Goal: Information Seeking & Learning: Learn about a topic

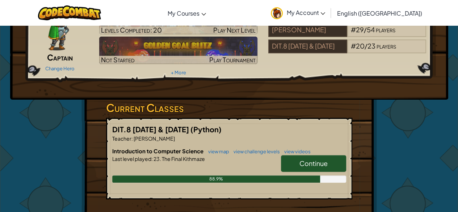
scroll to position [49, 0]
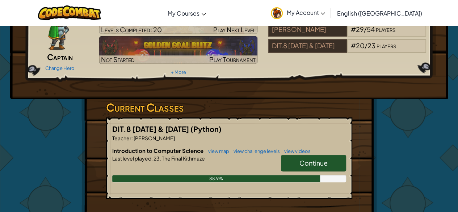
click at [315, 168] on link "Continue" at bounding box center [313, 162] width 65 height 17
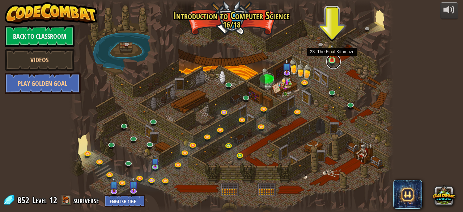
click at [336, 60] on link at bounding box center [333, 61] width 14 height 14
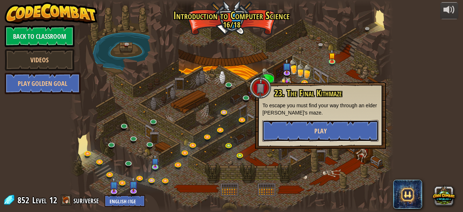
click at [334, 124] on button "Play" at bounding box center [320, 131] width 116 height 22
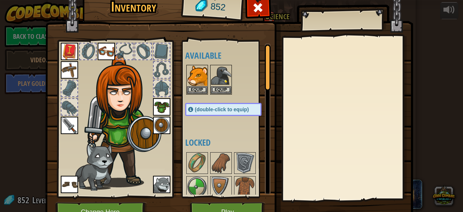
scroll to position [7, 0]
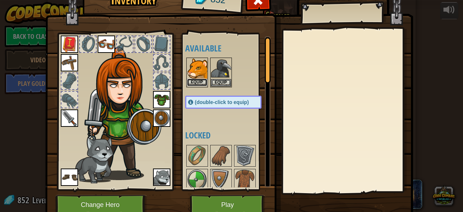
click at [195, 84] on button "Equip" at bounding box center [197, 83] width 20 height 8
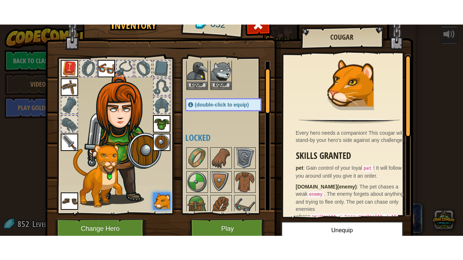
scroll to position [38, 0]
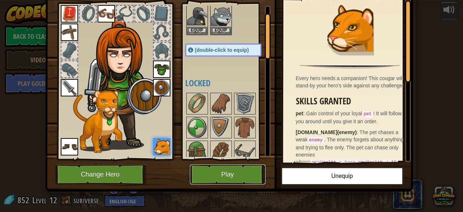
click at [218, 175] on button "Play" at bounding box center [228, 174] width 76 height 20
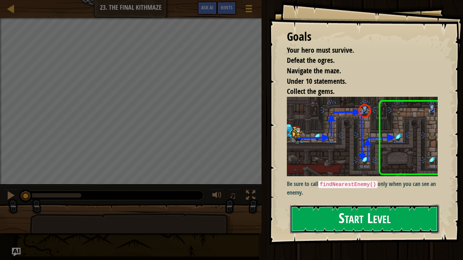
click at [347, 211] on button "Start Level" at bounding box center [364, 219] width 149 height 29
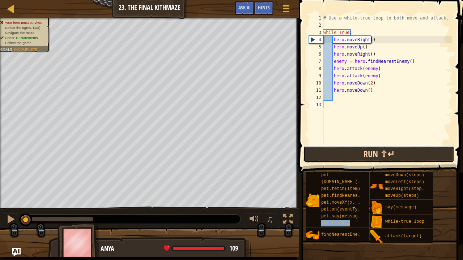
click at [344, 154] on button "Run ⇧↵" at bounding box center [379, 154] width 151 height 17
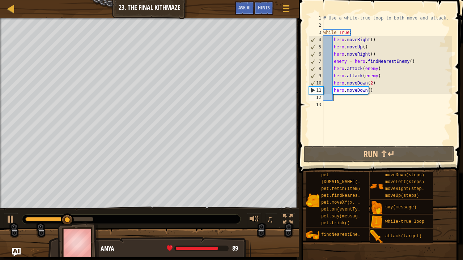
click at [349, 98] on div "# Use a while-true loop to both move and attack. while True : hero . moveRight …" at bounding box center [387, 86] width 130 height 145
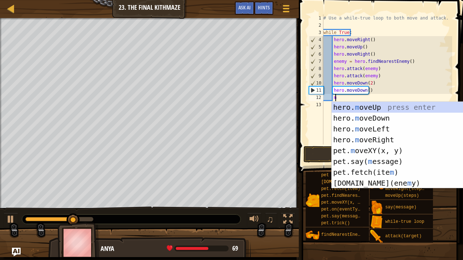
type textarea "mo"
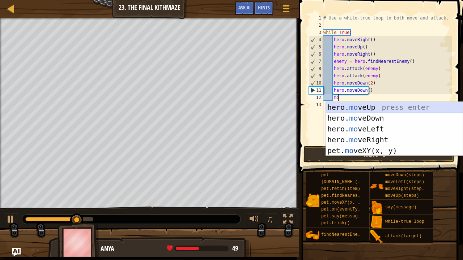
click at [349, 107] on div "hero. mo veUp press enter hero. mo veDown press enter hero. mo veLeft press ent…" at bounding box center [394, 140] width 137 height 76
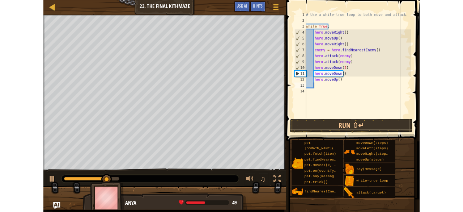
scroll to position [3, 0]
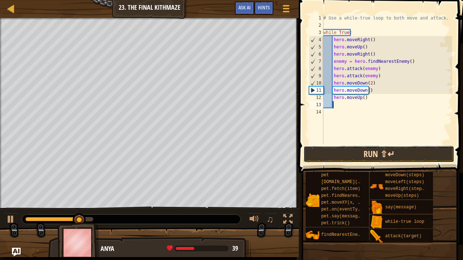
click at [360, 154] on button "Run ⇧↵" at bounding box center [379, 154] width 151 height 17
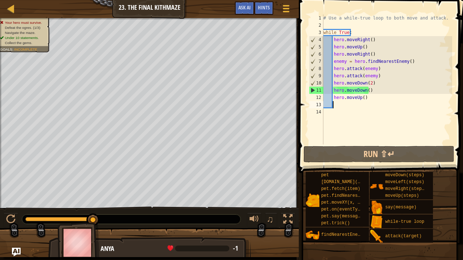
click at [367, 103] on div "# Use a while-true loop to both move and attack. while True : hero . moveRight …" at bounding box center [387, 86] width 130 height 145
click at [239, 7] on span "Ask AI" at bounding box center [244, 7] width 12 height 7
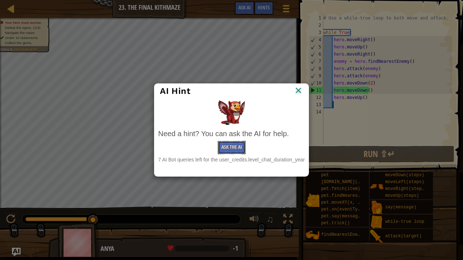
click at [231, 148] on button "Ask the AI" at bounding box center [232, 147] width 28 height 13
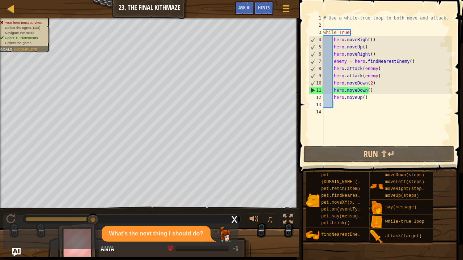
click at [211, 211] on div "What's the next thing I should do?" at bounding box center [156, 234] width 109 height 16
click at [227, 211] on img at bounding box center [225, 235] width 14 height 14
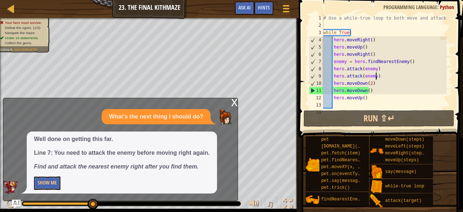
click at [381, 77] on div "# Use a while-true loop to both move and attack. while True : hero . moveRight …" at bounding box center [384, 68] width 125 height 109
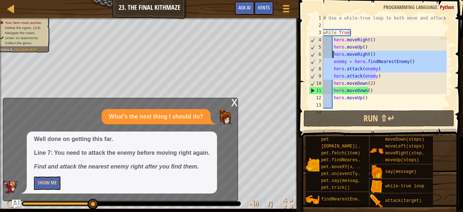
drag, startPoint x: 381, startPoint y: 76, endPoint x: 332, endPoint y: 55, distance: 53.2
click at [332, 55] on div "# Use a while-true loop to both move and attack. while True : hero . moveRight …" at bounding box center [384, 68] width 125 height 109
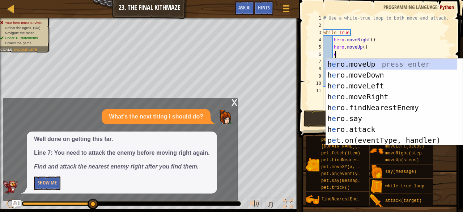
scroll to position [3, 1]
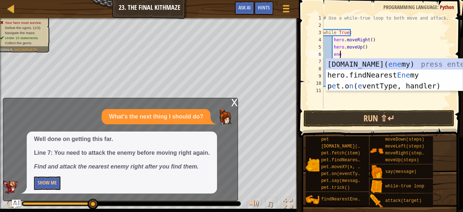
type textarea "enem"
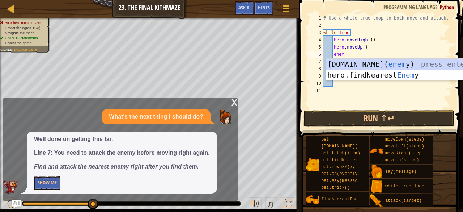
scroll to position [3, 1]
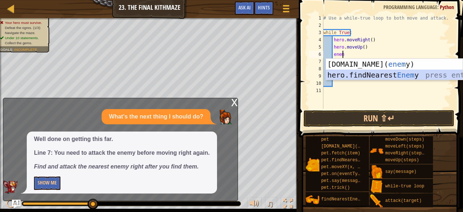
click at [341, 74] on div "[DOMAIN_NAME]( enem y) press enter hero.findNearest Enem y press enter" at bounding box center [394, 80] width 137 height 43
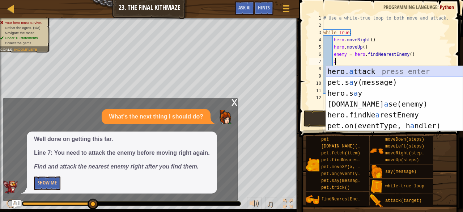
click at [356, 73] on div "hero. a ttack press enter pet.s a y(message) press enter hero.s a y press enter…" at bounding box center [394, 109] width 137 height 87
type textarea "hero.attack(enemy)"
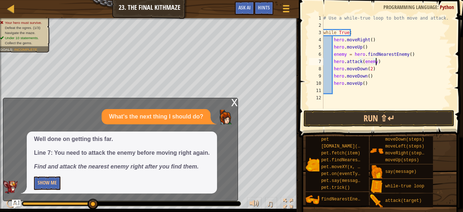
click at [380, 63] on div "# Use a while-true loop to both move and attack. while True : hero . moveRight …" at bounding box center [387, 68] width 130 height 109
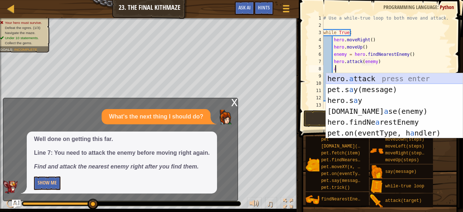
click at [381, 79] on div "hero. a ttack press enter pet.s a y(message) press enter hero.s a y press enter…" at bounding box center [394, 116] width 137 height 87
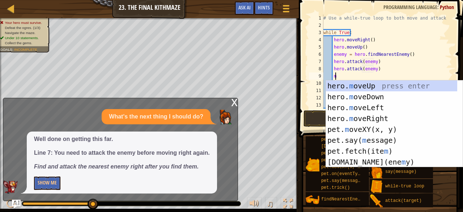
type textarea "hero.attack(enemy)mo"
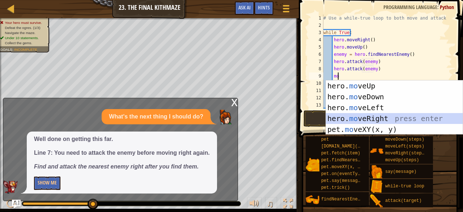
click at [362, 118] on div "hero. mo veUp press enter hero. mo veDown press enter hero. mo veLeft press ent…" at bounding box center [394, 118] width 137 height 76
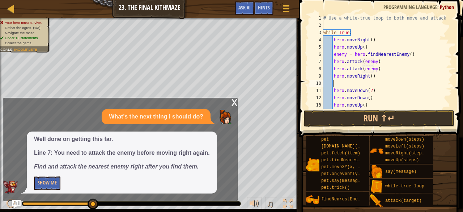
scroll to position [3, 0]
click at [330, 91] on div "# Use a while-true loop to both move and attack. while True : hero . moveRight …" at bounding box center [384, 68] width 125 height 109
click at [332, 92] on div "# Use a while-true loop to both move and attack. while True : hero . moveRight …" at bounding box center [384, 68] width 125 height 109
click at [331, 76] on div "# Use a while-true loop to both move and attack. while True : hero . moveRight …" at bounding box center [384, 68] width 125 height 109
type textarea "hero.moveRight()"
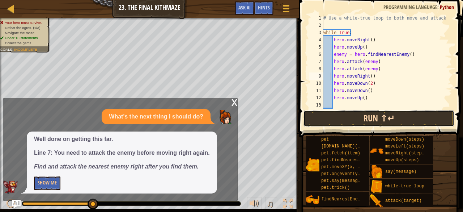
click at [342, 123] on button "Run ⇧↵" at bounding box center [379, 118] width 151 height 17
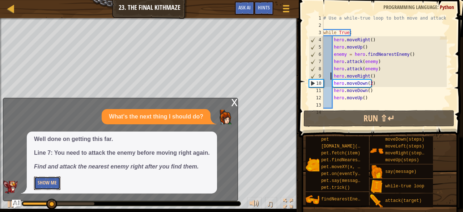
click at [48, 178] on button "Show Me" at bounding box center [47, 182] width 26 height 13
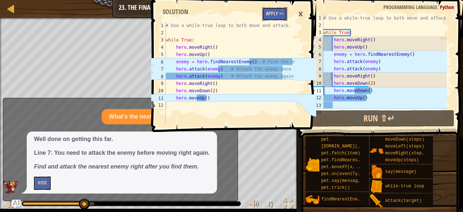
click at [274, 13] on button "Apply =>" at bounding box center [274, 13] width 25 height 13
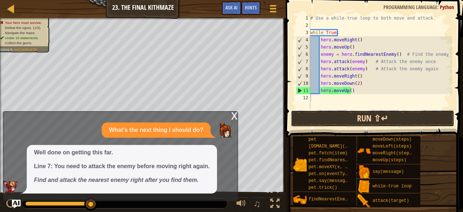
click at [344, 117] on button "Run ⇧↵" at bounding box center [373, 118] width 164 height 17
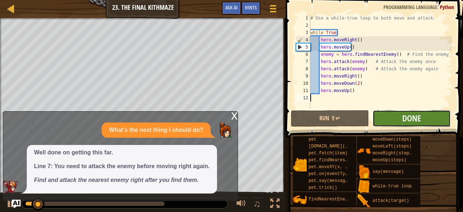
click at [402, 114] on button "Done" at bounding box center [412, 118] width 78 height 17
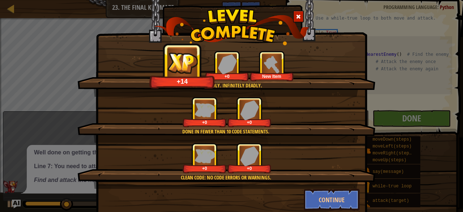
click at [284, 126] on div "+0 +0" at bounding box center [226, 112] width 281 height 30
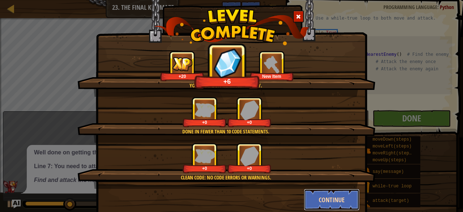
click at [323, 193] on button "Continue" at bounding box center [332, 199] width 56 height 22
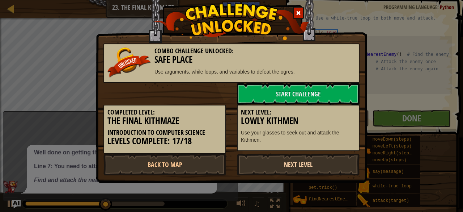
click at [286, 164] on link "Next Level" at bounding box center [298, 164] width 123 height 22
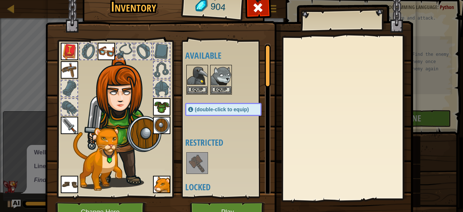
scroll to position [38, 0]
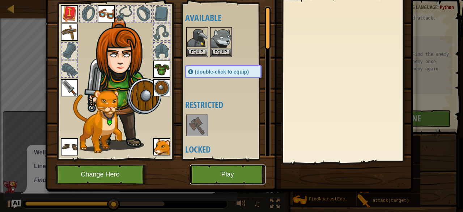
click at [234, 176] on button "Play" at bounding box center [228, 174] width 76 height 20
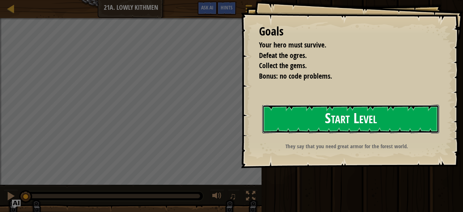
click at [312, 118] on button "Start Level" at bounding box center [350, 119] width 177 height 29
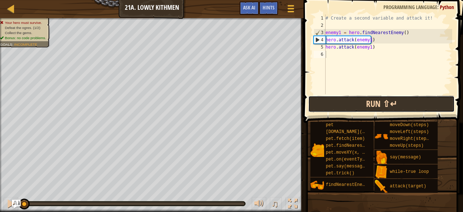
click at [312, 108] on button "Run ⇧↵" at bounding box center [381, 104] width 146 height 17
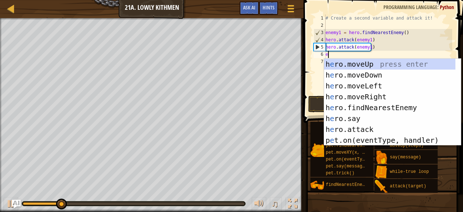
scroll to position [3, 0]
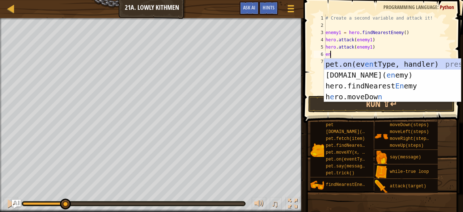
type textarea "en"
click at [357, 87] on div "pet.on(ev en tType, handler) press enter [DOMAIN_NAME][PERSON_NAME]( en [PERSON…" at bounding box center [392, 91] width 137 height 65
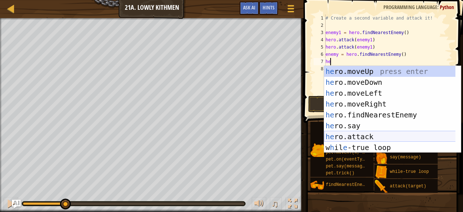
click at [365, 134] on div "he ro.moveUp press enter he ro.moveDown press enter he ro.moveLeft press enter …" at bounding box center [390, 120] width 132 height 109
type textarea "hero.attack(enemy)"
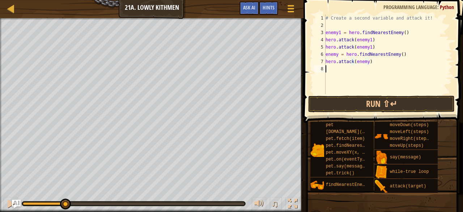
click at [373, 68] on div "# Create a second variable and attack it! enemy1 = hero . findNearestEnemy ( ) …" at bounding box center [388, 61] width 128 height 94
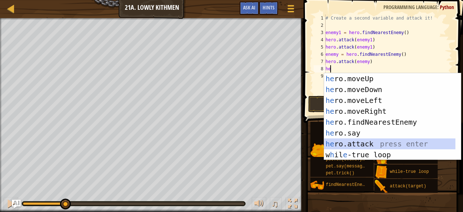
click at [367, 144] on div "he ro.moveUp press enter he ro.moveDown press enter he ro.moveLeft press enter …" at bounding box center [390, 127] width 132 height 109
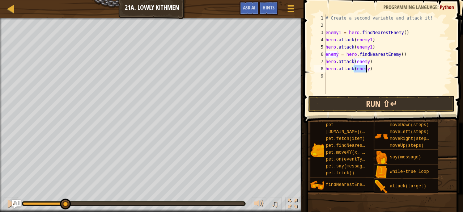
type textarea "hero.attack(enemy)"
click at [363, 107] on button "Run ⇧↵" at bounding box center [381, 104] width 146 height 17
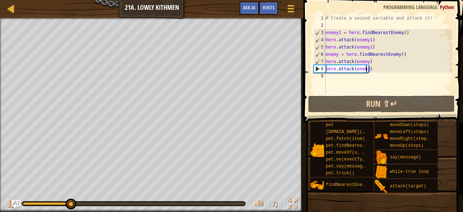
click at [333, 77] on div "# Create a second variable and attack it! enemy1 = hero . findNearestEnemy ( ) …" at bounding box center [388, 61] width 128 height 94
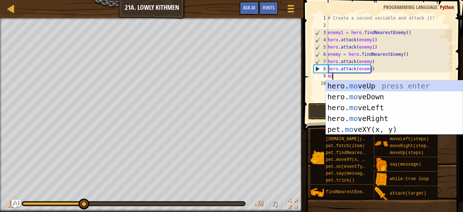
type textarea "mov"
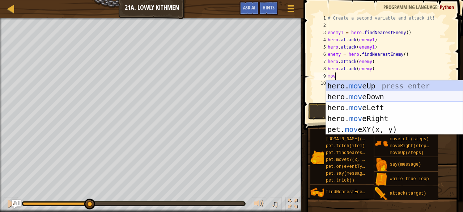
click at [349, 99] on div "hero. mov eUp press enter hero. mov eDown press enter hero. mov eLeft press ent…" at bounding box center [394, 118] width 137 height 76
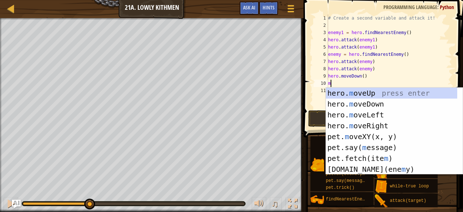
type textarea "mov"
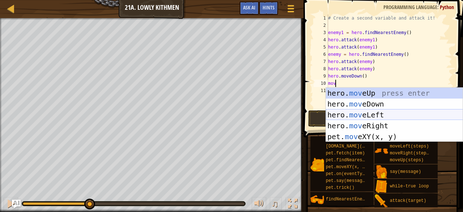
click at [368, 126] on div "hero. mov eUp press enter hero. mov eDown press enter hero. mov eLeft press ent…" at bounding box center [394, 126] width 137 height 76
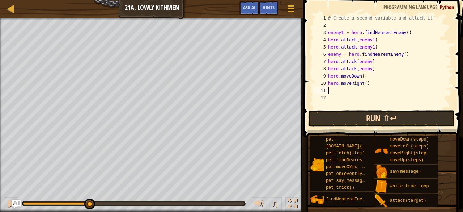
click at [382, 115] on button "Run ⇧↵" at bounding box center [381, 118] width 146 height 17
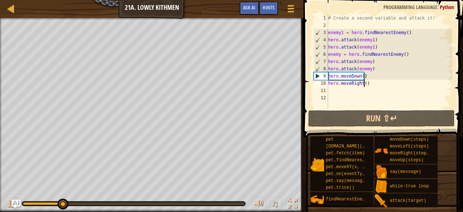
click at [363, 83] on div "# Create a second variable and attack it! enemy1 = hero . findNearestEnemy ( ) …" at bounding box center [390, 68] width 126 height 109
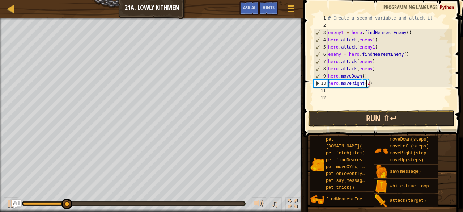
scroll to position [3, 3]
type textarea "hero.moveRight(2)"
click at [367, 119] on button "Run ⇧↵" at bounding box center [381, 118] width 146 height 17
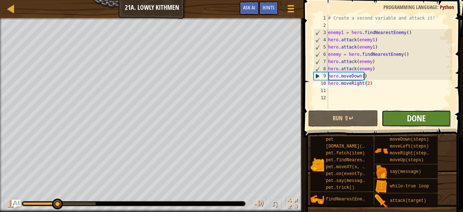
click at [419, 119] on span "Done" at bounding box center [416, 118] width 19 height 12
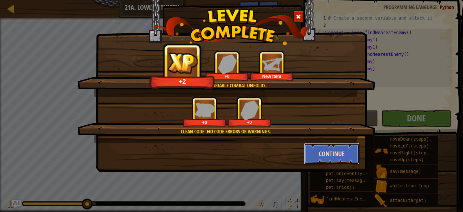
click at [318, 149] on button "Continue" at bounding box center [332, 154] width 56 height 22
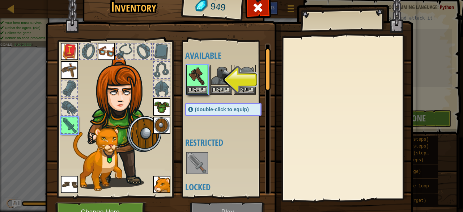
scroll to position [14, 0]
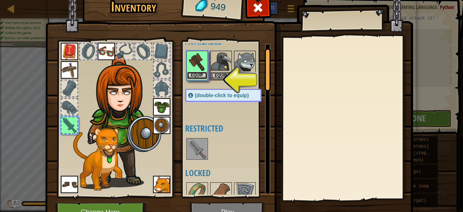
click at [199, 72] on button "Equip" at bounding box center [197, 76] width 20 height 8
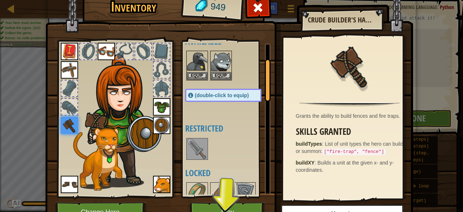
scroll to position [56, 0]
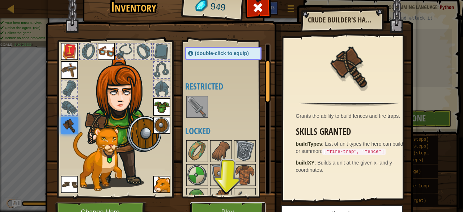
click at [243, 203] on button "Play" at bounding box center [228, 212] width 76 height 20
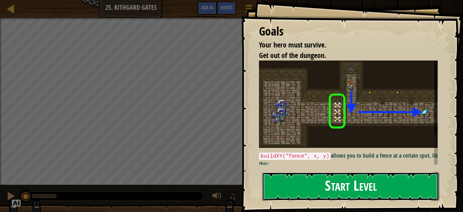
click at [305, 189] on button "Start Level" at bounding box center [350, 186] width 177 height 29
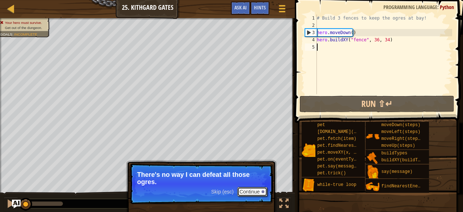
click at [252, 188] on button "Continue" at bounding box center [252, 191] width 30 height 9
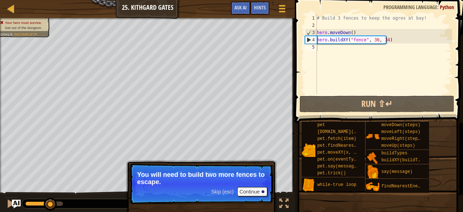
click at [252, 186] on p "Skip (esc) Continue You will need to build two more fences to escape." at bounding box center [202, 183] width 144 height 41
click at [255, 190] on button "Continue" at bounding box center [252, 191] width 30 height 9
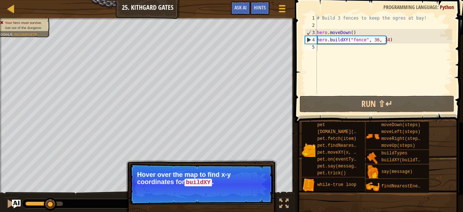
click at [247, 196] on button "Continue" at bounding box center [252, 191] width 30 height 9
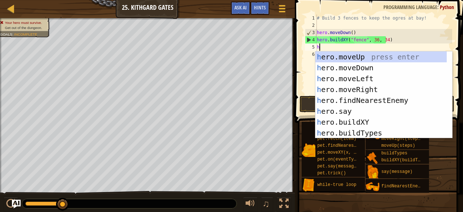
scroll to position [3, 0]
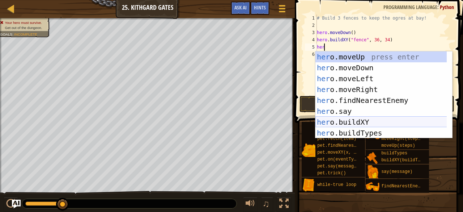
click at [340, 123] on div "her o.moveUp press enter her o.moveDown press enter her o.moveLeft press enter …" at bounding box center [381, 105] width 132 height 109
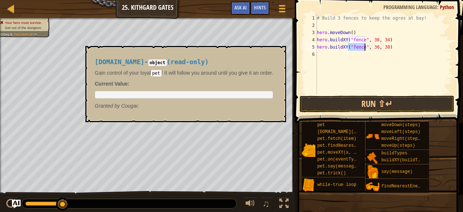
type textarea "hero.buildXY("fence", 36, 30)"
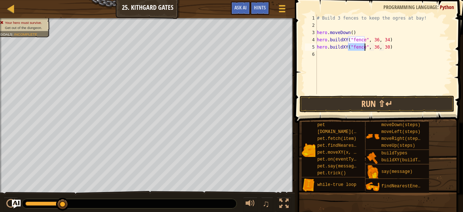
click at [355, 62] on div "# Build 3 fences to keep the ogres at bay! hero . moveDown ( ) hero . buildXY (…" at bounding box center [383, 61] width 137 height 94
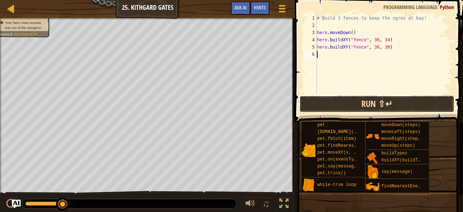
click at [344, 105] on button "Run ⇧↵" at bounding box center [377, 104] width 155 height 17
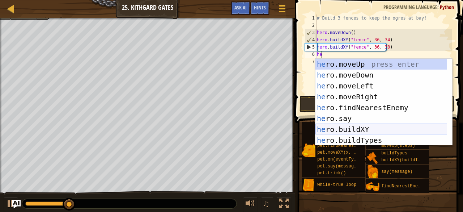
click at [347, 125] on div "he ro.moveUp press enter he ro.moveDown press enter he ro.moveLeft press enter …" at bounding box center [381, 113] width 132 height 109
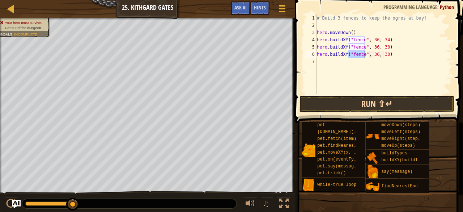
type textarea "hero.buildXY("fence", 36, 30)"
click at [347, 108] on button "Run ⇧↵" at bounding box center [377, 104] width 155 height 17
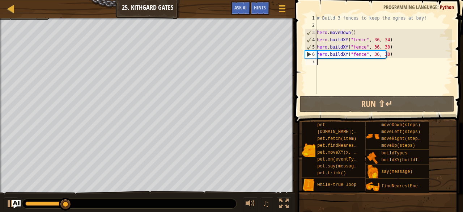
click at [338, 66] on div "# Build 3 fences to keep the ogres at bay! hero . moveDown ( ) hero . buildXY (…" at bounding box center [383, 61] width 137 height 94
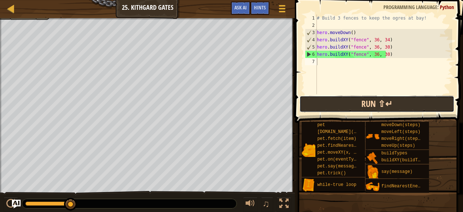
click at [366, 106] on button "Run ⇧↵" at bounding box center [377, 104] width 155 height 17
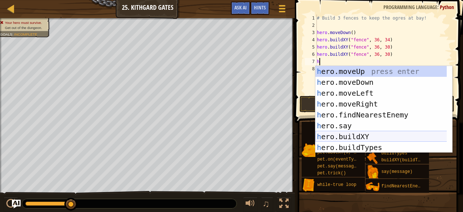
click at [360, 136] on div "h ero.moveUp press enter h ero.moveDown press enter h ero.moveLeft press enter …" at bounding box center [381, 120] width 132 height 109
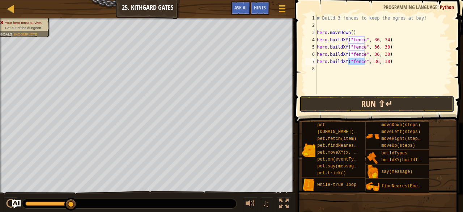
click at [361, 103] on button "Run ⇧↵" at bounding box center [377, 104] width 155 height 17
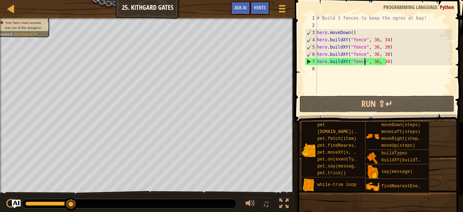
click at [393, 63] on div "# Build 3 fences to keep the ogres at bay! hero . moveDown ( ) hero . buildXY (…" at bounding box center [383, 61] width 137 height 94
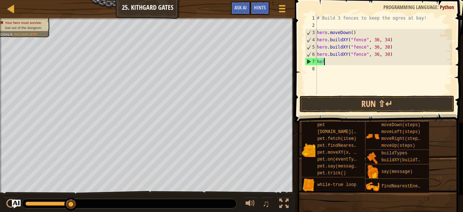
type textarea "h"
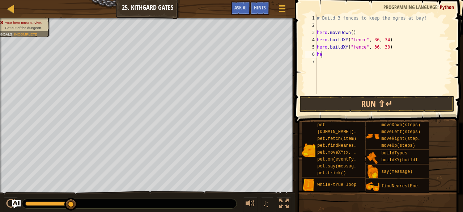
type textarea "h"
type textarea "m"
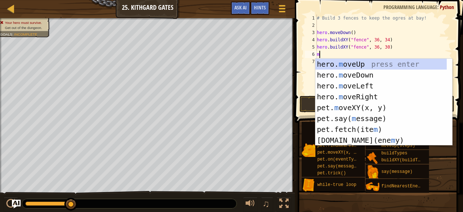
click at [393, 63] on div "hero. m oveUp press enter hero. m oveDown press enter hero. m oveLeft press ent…" at bounding box center [381, 113] width 132 height 109
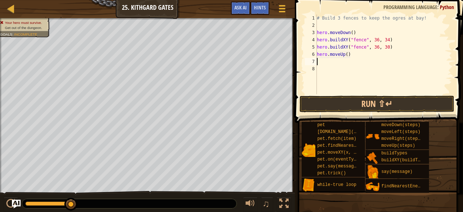
click at [351, 56] on div "# Build 3 fences to keep the ogres at bay! hero . moveDown ( ) hero . buildXY (…" at bounding box center [383, 61] width 137 height 94
type textarea "hero.mover"
click at [358, 69] on div "# Build 3 fences to keep the ogres at bay! hero . moveDown ( ) hero . buildXY (…" at bounding box center [383, 61] width 137 height 94
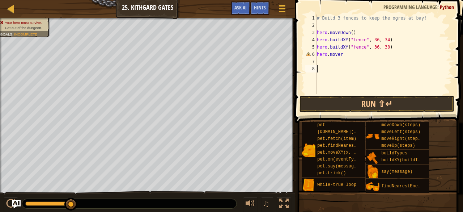
click at [346, 55] on div "# Build 3 fences to keep the ogres at bay! hero . moveDown ( ) hero . buildXY (…" at bounding box center [383, 61] width 137 height 94
type textarea "hero.moveri"
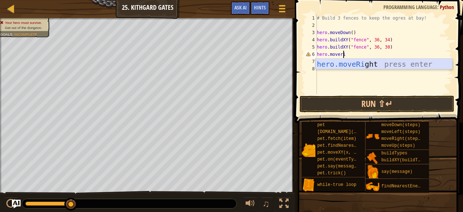
click at [352, 65] on div "hero.moveRi ght press enter" at bounding box center [383, 75] width 137 height 33
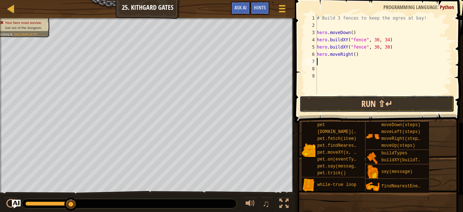
click at [357, 100] on button "Run ⇧↵" at bounding box center [377, 104] width 155 height 17
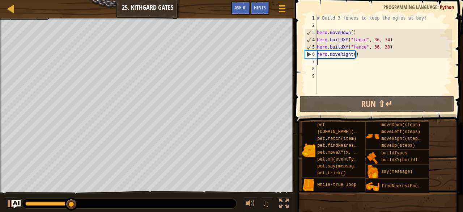
click at [352, 54] on div "# Build 3 fences to keep the ogres at bay! hero . moveDown ( ) hero . buildXY (…" at bounding box center [383, 61] width 137 height 94
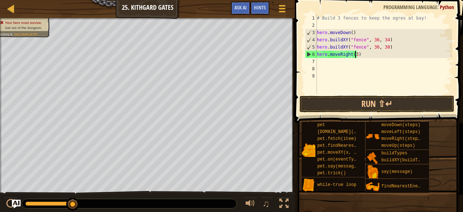
scroll to position [3, 3]
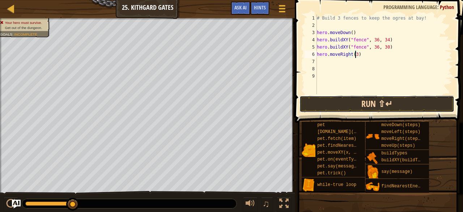
click at [365, 106] on button "Run ⇧↵" at bounding box center [377, 104] width 155 height 17
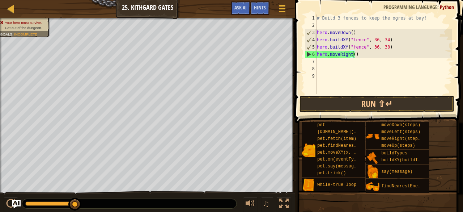
type textarea "hero.moveRight(2)"
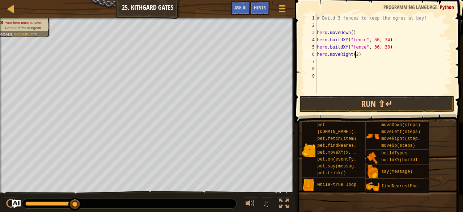
click at [339, 63] on div "# Build 3 fences to keep the ogres at bay! hero . moveDown ( ) hero . buildXY (…" at bounding box center [383, 61] width 137 height 94
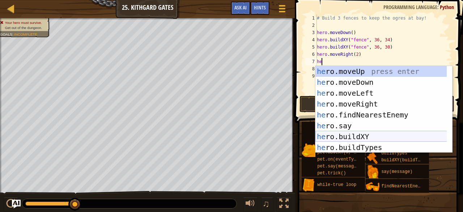
click at [348, 137] on div "he ro.moveUp press enter he ro.moveDown press enter he ro.moveLeft press enter …" at bounding box center [381, 120] width 132 height 109
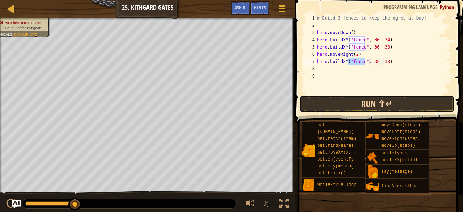
click at [364, 102] on button "Run ⇧↵" at bounding box center [377, 104] width 155 height 17
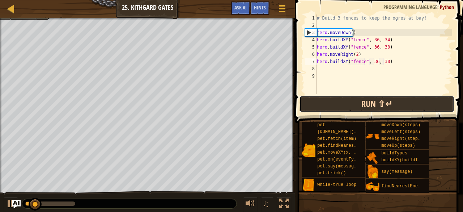
click at [364, 102] on button "Run ⇧↵" at bounding box center [377, 104] width 155 height 17
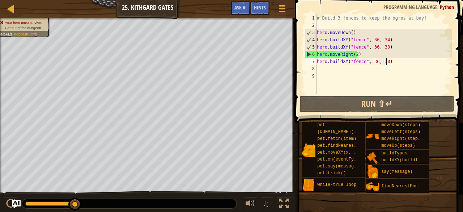
click at [405, 64] on div "# Build 3 fences to keep the ogres at bay! hero . moveDown ( ) hero . buildXY (…" at bounding box center [383, 61] width 137 height 94
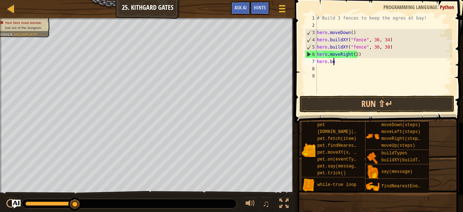
type textarea "h"
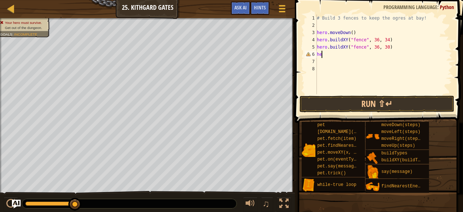
type textarea "h"
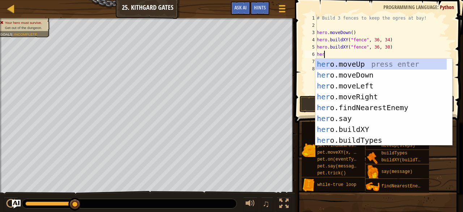
type textarea "hero"
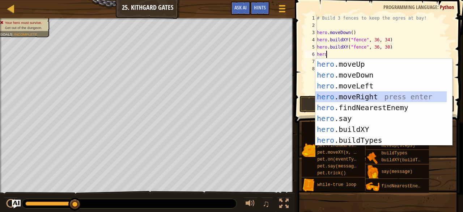
click at [391, 102] on div "hero .moveUp press enter hero .moveDown press enter hero .moveLeft press enter …" at bounding box center [381, 113] width 132 height 109
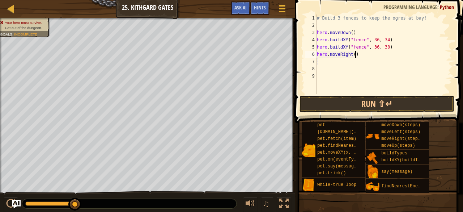
click at [372, 56] on div "# Build 3 fences to keep the ogres at bay! hero . moveDown ( ) hero . buildXY (…" at bounding box center [383, 61] width 137 height 94
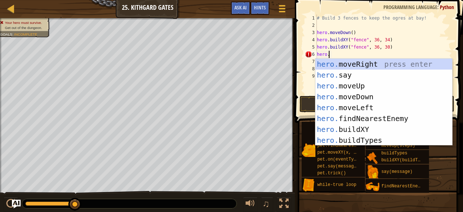
type textarea "hero.f"
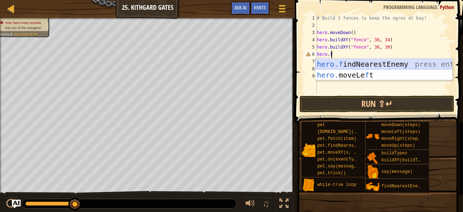
click at [378, 62] on div "hero.f indNearestEnemy press enter hero. moveLe f t press enter" at bounding box center [383, 80] width 137 height 43
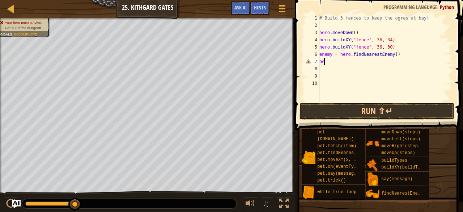
scroll to position [3, 0]
type textarea "h"
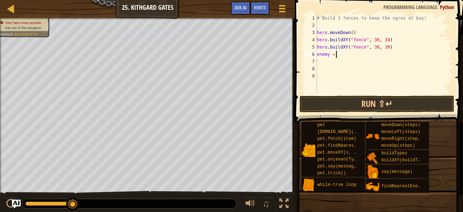
type textarea "e"
click at [262, 8] on span "Hints" at bounding box center [260, 7] width 12 height 7
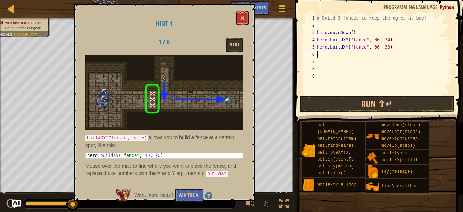
type textarea "hero.buildXY("fence", 40, 20)"
drag, startPoint x: 158, startPoint y: 155, endPoint x: 104, endPoint y: 154, distance: 53.9
click at [104, 154] on div "hero . buildXY ( "fence" , 40 , 20 )" at bounding box center [164, 161] width 157 height 16
click at [326, 55] on div "# Build 3 fences to keep the ogres at bay! hero . moveDown ( ) hero . buildXY (…" at bounding box center [383, 61] width 137 height 94
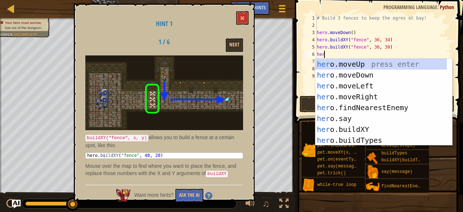
scroll to position [3, 0]
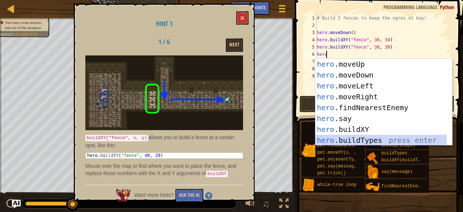
click at [340, 137] on div "hero .moveUp press enter hero .moveDown press enter hero .moveLeft press enter …" at bounding box center [381, 113] width 132 height 109
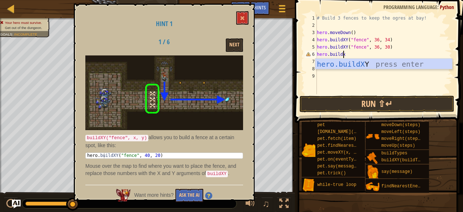
scroll to position [3, 2]
click at [346, 62] on div "hero.buildXY press enter" at bounding box center [383, 75] width 137 height 33
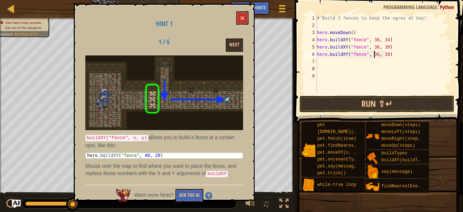
click at [375, 54] on div "# Build 3 fences to keep the ogres at bay! hero . moveDown ( ) hero . buildXY (…" at bounding box center [383, 61] width 137 height 94
click at [384, 55] on div "# Build 3 fences to keep the ogres at bay! hero . moveDown ( ) hero . buildXY (…" at bounding box center [383, 61] width 137 height 94
type textarea "hero.buildXY("fence", 40, 20)"
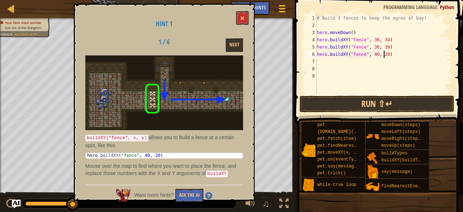
click at [349, 91] on div "# Build 3 fences to keep the ogres at bay! hero . moveDown ( ) hero . buildXY (…" at bounding box center [383, 61] width 137 height 94
click at [327, 94] on span at bounding box center [380, 51] width 174 height 144
click at [328, 97] on button "Run ⇧↵" at bounding box center [377, 104] width 155 height 17
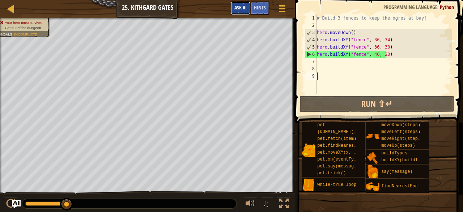
click at [244, 12] on button "Ask AI" at bounding box center [241, 7] width 20 height 13
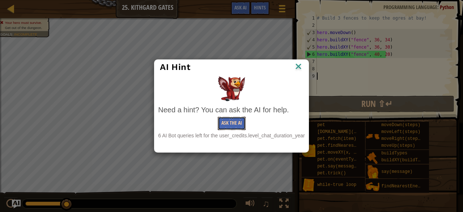
click at [237, 118] on button "Ask the AI" at bounding box center [232, 122] width 28 height 13
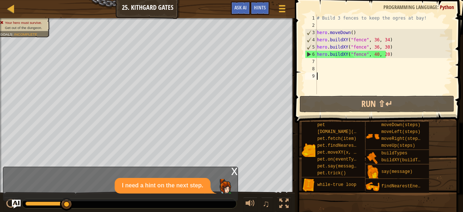
click at [386, 54] on div "# Build 3 fences to keep the ogres at bay! hero . moveDown ( ) hero . buildXY (…" at bounding box center [383, 61] width 137 height 94
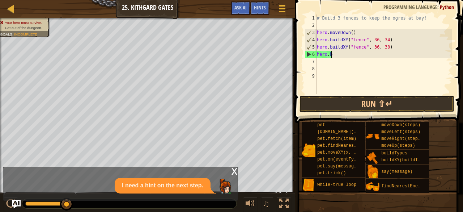
type textarea "h"
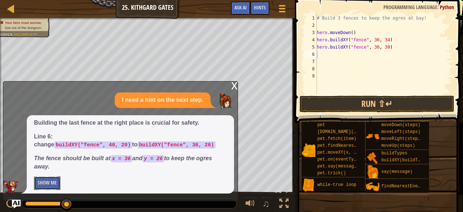
click at [52, 182] on button "Show Me" at bounding box center [47, 182] width 26 height 13
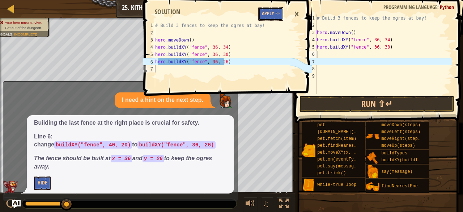
click at [276, 9] on button "Apply =>" at bounding box center [270, 13] width 25 height 13
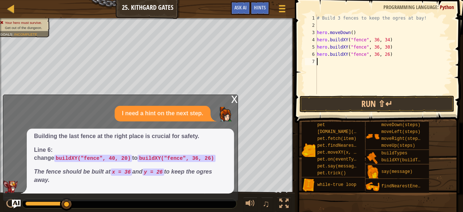
click at [234, 99] on div "x" at bounding box center [234, 98] width 7 height 7
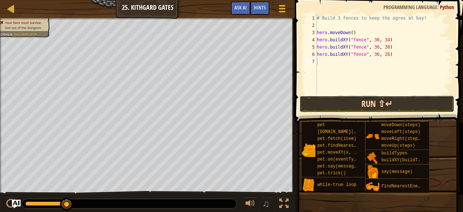
click at [345, 110] on button "Run ⇧↵" at bounding box center [377, 104] width 155 height 17
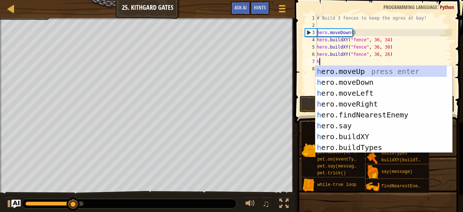
type textarea "he"
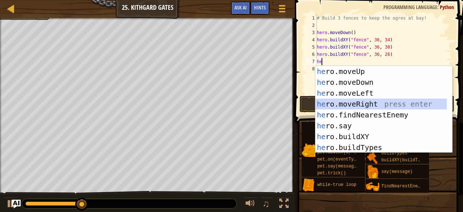
click at [351, 109] on div "he ro.moveUp press enter he ro.moveDown press enter he ro.moveLeft press enter …" at bounding box center [381, 120] width 132 height 109
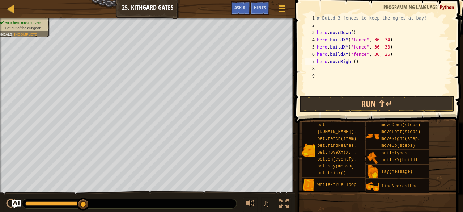
click at [353, 63] on div "# Build 3 fences to keep the ogres at bay! hero . moveDown ( ) hero . buildXY (…" at bounding box center [383, 61] width 137 height 94
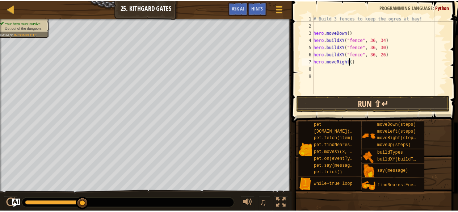
scroll to position [3, 3]
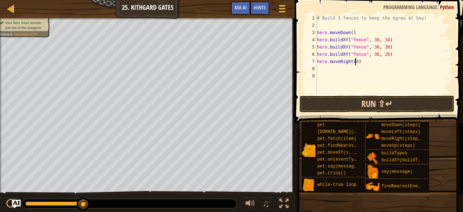
type textarea "hero.moveRight(4)"
click at [347, 104] on button "Run ⇧↵" at bounding box center [377, 104] width 155 height 17
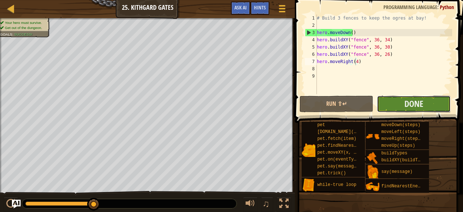
click at [400, 107] on button "Done" at bounding box center [414, 104] width 74 height 17
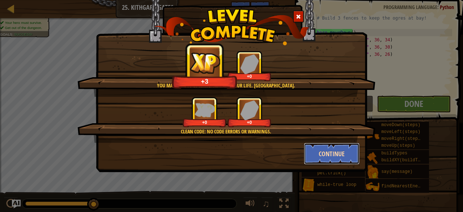
click at [331, 157] on button "Continue" at bounding box center [332, 154] width 56 height 22
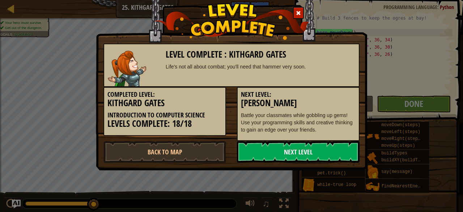
click at [314, 154] on link "Next Level" at bounding box center [298, 152] width 123 height 22
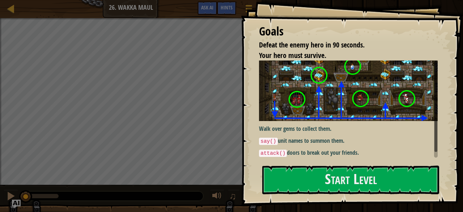
click at [344, 160] on div "Goals Defeat the enemy hero in 90 seconds. Your hero must survive. Walk over ge…" at bounding box center [352, 102] width 222 height 205
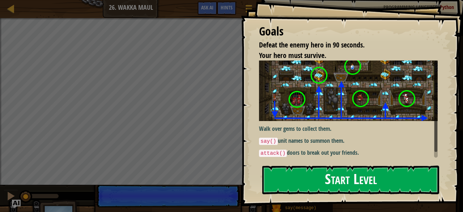
click at [348, 180] on button "Start Level" at bounding box center [350, 179] width 177 height 29
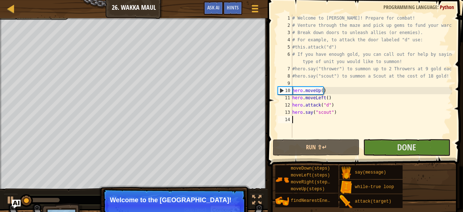
click at [388, 113] on div "# Welcome to [PERSON_NAME]! Prepare for combat! # Venture through the maze and …" at bounding box center [371, 82] width 161 height 137
type textarea "hero.say("scout")"
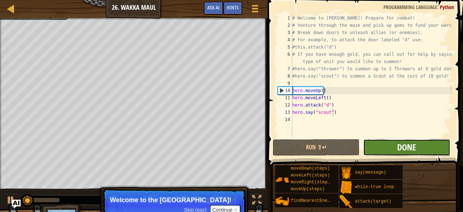
click at [403, 143] on span "Done" at bounding box center [406, 147] width 19 height 12
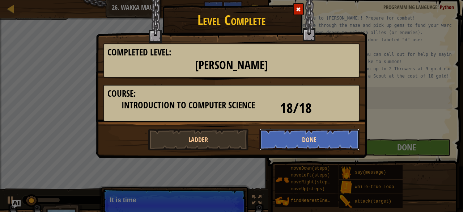
click at [305, 137] on button "Done" at bounding box center [309, 139] width 101 height 22
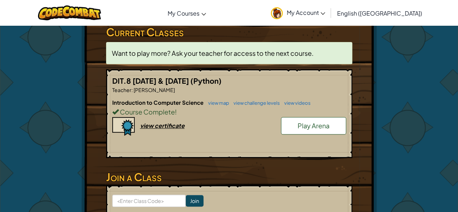
scroll to position [123, 0]
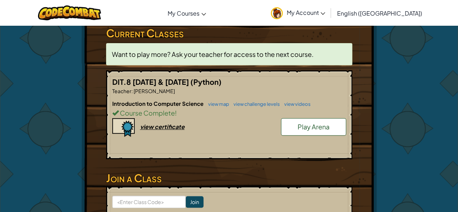
click at [250, 168] on div "Hero : Anya Captain Change Hero Player : Suri T CS1 Level 26: Wakka Maul Levels…" at bounding box center [228, 83] width 295 height 362
click at [169, 128] on div "view certificate" at bounding box center [162, 127] width 44 height 8
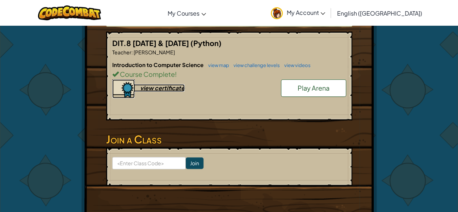
scroll to position [162, 0]
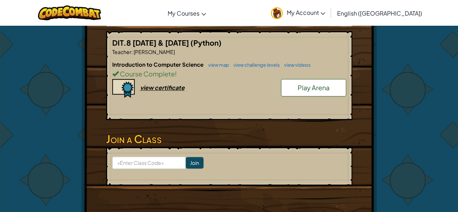
click at [313, 79] on link "Play Arena" at bounding box center [313, 87] width 65 height 17
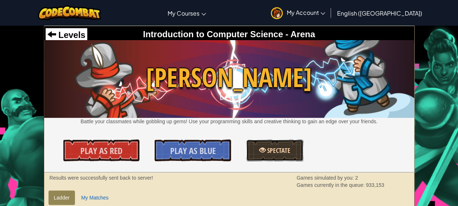
click at [288, 153] on span "Spectate" at bounding box center [278, 150] width 25 height 9
click at [311, 10] on link "My Account" at bounding box center [298, 12] width 62 height 23
